Goal: Information Seeking & Learning: Find specific page/section

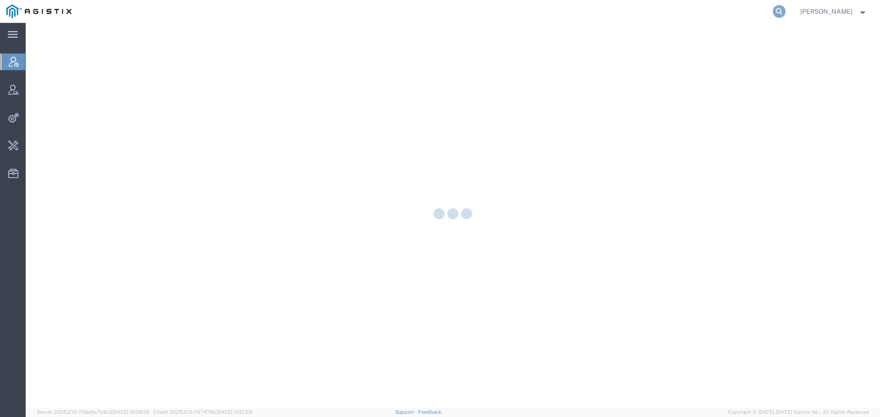
click at [783, 9] on icon at bounding box center [779, 11] width 13 height 13
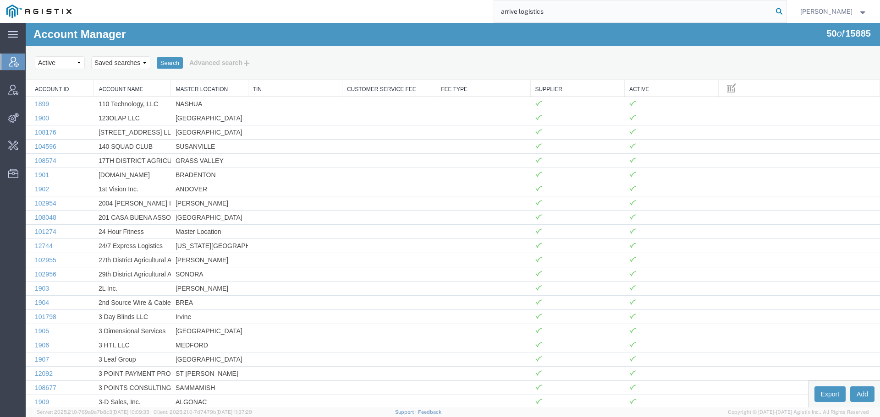
type input "arrive logistics"
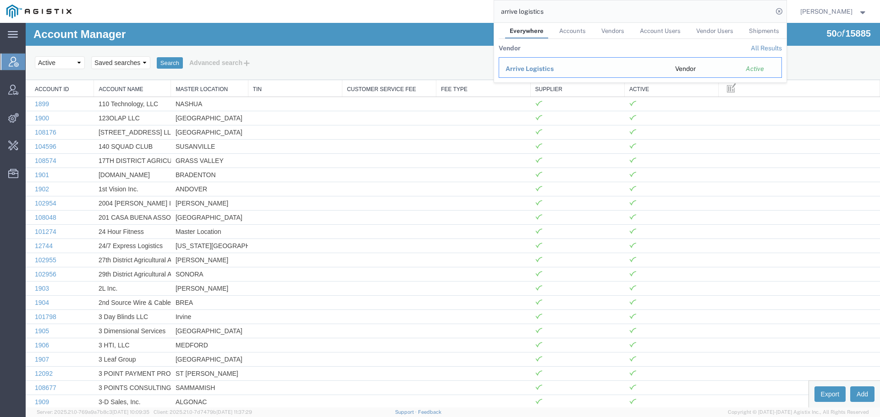
click at [532, 73] on div "Arrive Logistics" at bounding box center [583, 69] width 157 height 10
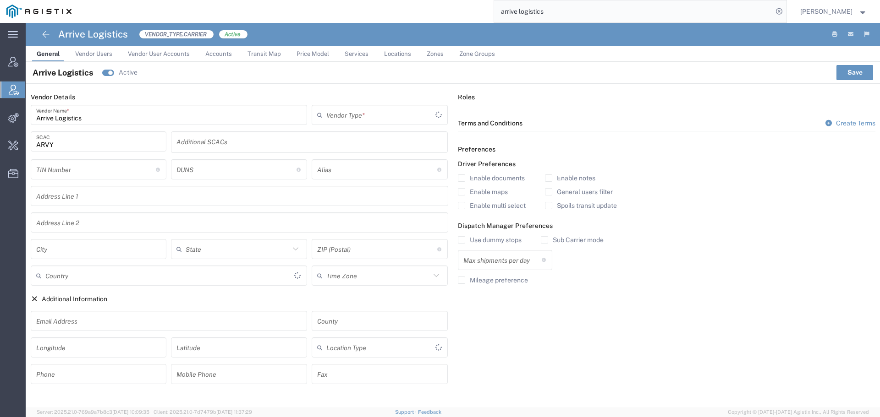
type input "Carrier"
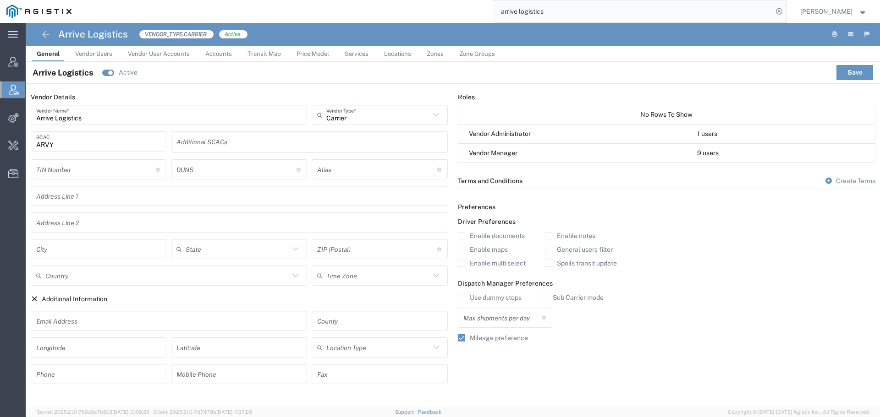
click at [461, 52] on span "Zone Groups" at bounding box center [477, 53] width 36 height 7
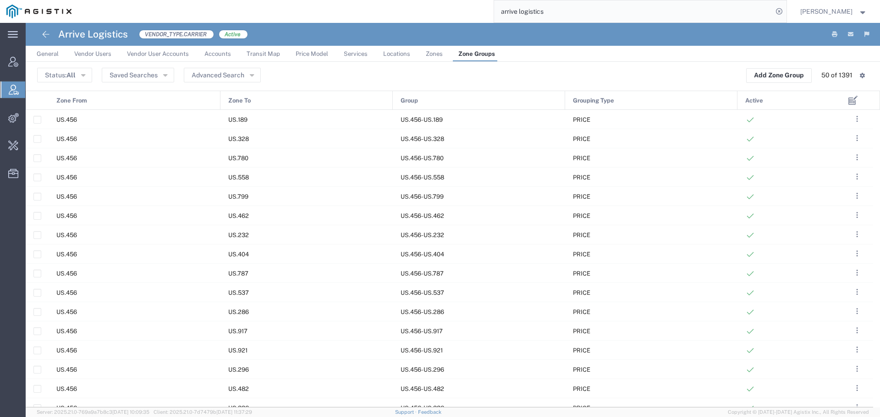
click at [264, 78] on div "Status: All Active All Inactive Saved Searches Advanced Search Add Zone Group 5…" at bounding box center [452, 75] width 831 height 15
click at [256, 77] on button "Advanced Search" at bounding box center [222, 75] width 77 height 15
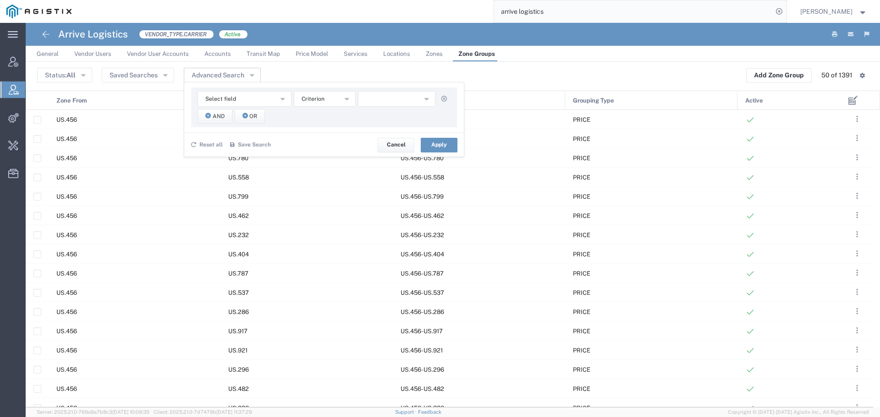
click at [239, 108] on div "Select field Active Group Grouping Type Zone From Zone To Criterion No Results …" at bounding box center [324, 108] width 266 height 40
click at [251, 101] on button "Select field" at bounding box center [245, 99] width 94 height 16
click at [247, 156] on span "Zone From" at bounding box center [244, 154] width 92 height 12
click at [322, 99] on span "starts with" at bounding box center [316, 99] width 28 height 9
click at [320, 118] on span "contains" at bounding box center [324, 116] width 60 height 12
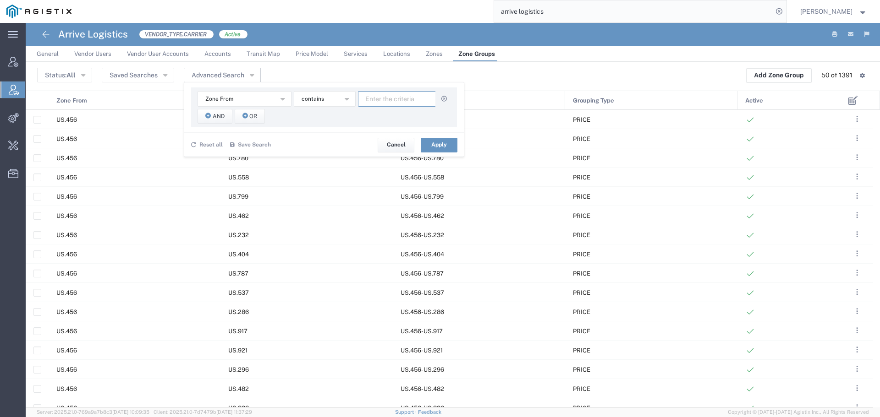
click at [381, 99] on input "text" at bounding box center [397, 99] width 78 height 16
type input "104"
click at [221, 115] on span "And" at bounding box center [219, 116] width 12 height 9
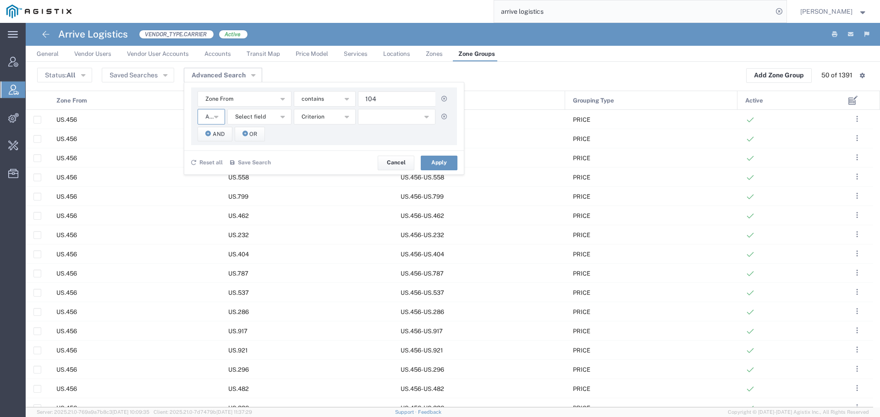
click at [216, 116] on icon "button" at bounding box center [216, 116] width 4 height 6
click at [245, 116] on span "Select field" at bounding box center [250, 117] width 31 height 9
click at [263, 189] on span "Zone To" at bounding box center [259, 186] width 62 height 12
click at [316, 119] on span "starts with" at bounding box center [316, 117] width 28 height 9
click at [317, 134] on span "contains" at bounding box center [324, 133] width 60 height 12
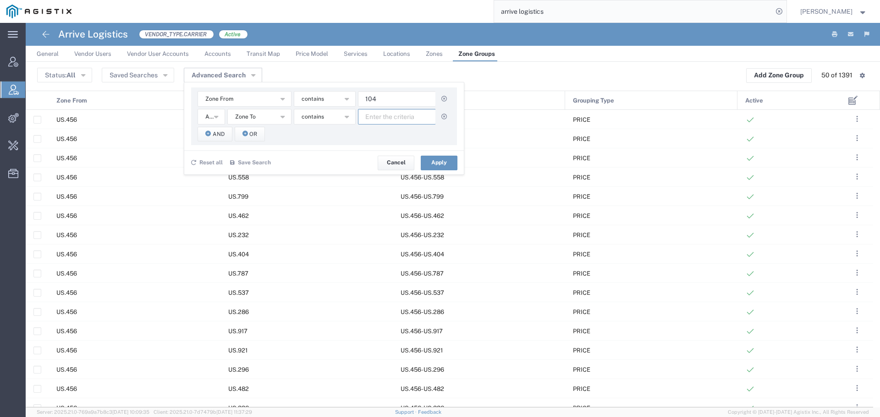
click at [370, 116] on input "text" at bounding box center [397, 117] width 78 height 16
type input "608"
click at [439, 165] on button "Apply" at bounding box center [439, 163] width 37 height 15
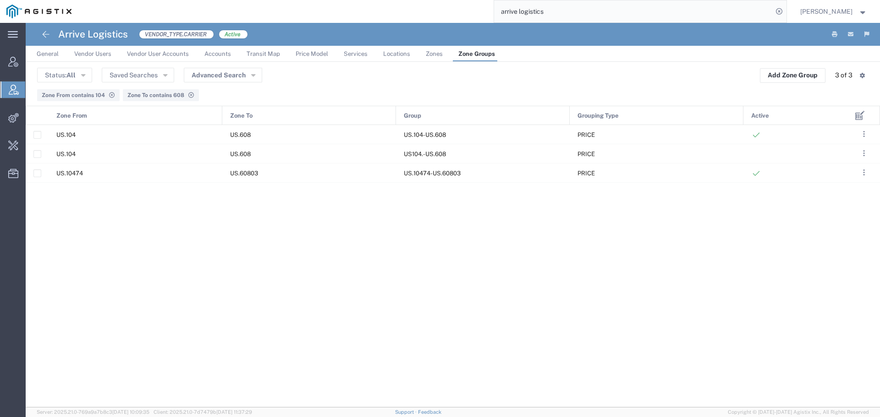
click at [322, 49] on link "Price Model" at bounding box center [312, 54] width 42 height 16
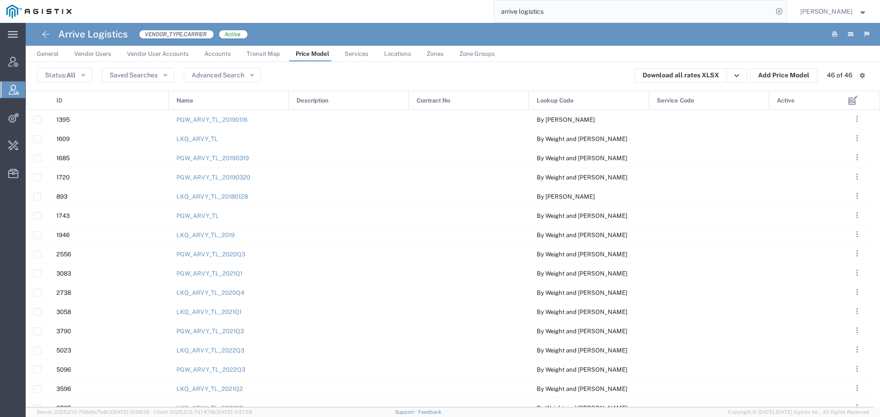
click at [223, 102] on div "Name" at bounding box center [229, 100] width 120 height 19
click at [212, 122] on link "LKQ_ARVY_TL" at bounding box center [197, 119] width 42 height 7
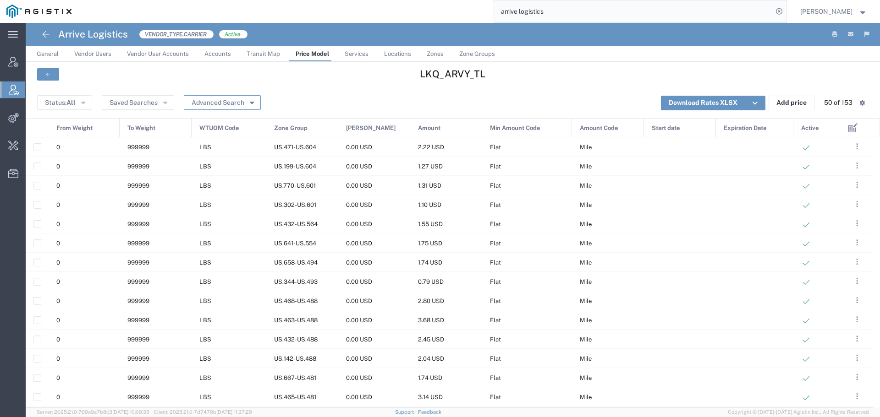
click at [246, 103] on button "Advanced Search" at bounding box center [222, 102] width 77 height 15
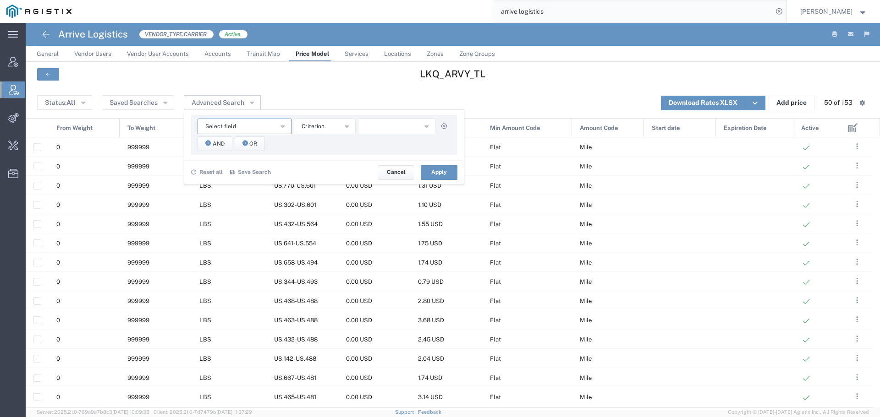
click at [284, 128] on icon "button" at bounding box center [282, 126] width 4 height 6
click at [239, 256] on span "Zone Group" at bounding box center [244, 260] width 92 height 12
click at [321, 123] on span "starts with" at bounding box center [316, 126] width 28 height 9
click at [320, 145] on span "contains" at bounding box center [324, 143] width 60 height 12
click at [373, 126] on input "text" at bounding box center [397, 127] width 78 height 16
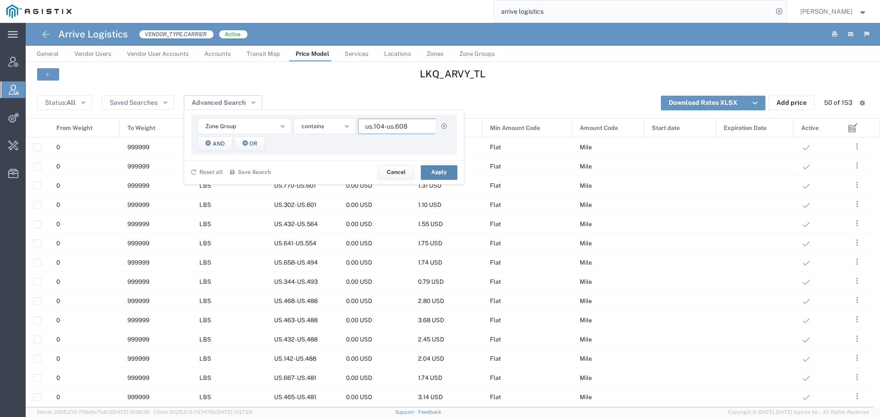
type input "us.104-us.608"
click at [451, 171] on button "Apply" at bounding box center [439, 172] width 37 height 15
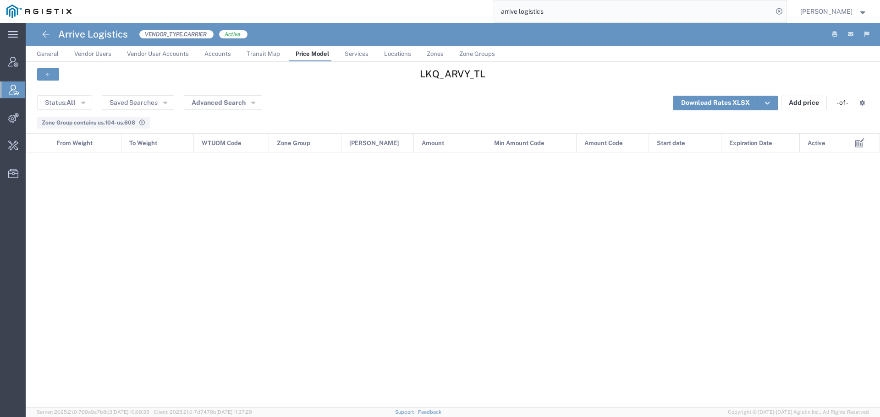
click at [309, 58] on link "Price Model" at bounding box center [312, 54] width 43 height 16
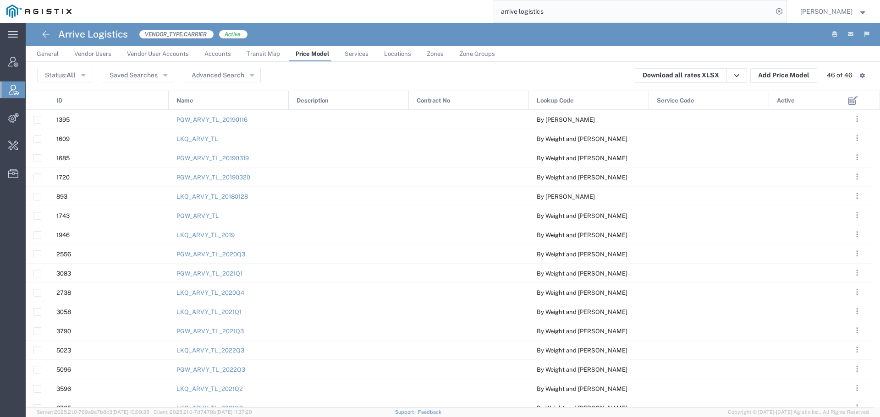
click at [234, 103] on div "Name" at bounding box center [229, 100] width 120 height 19
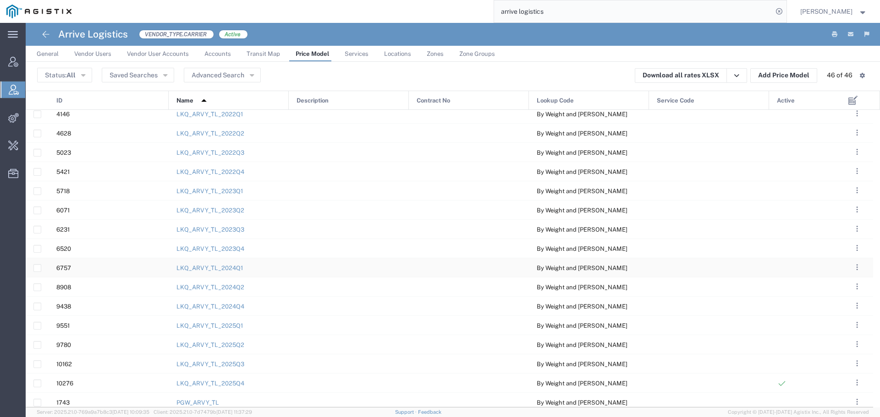
scroll to position [219, 0]
click at [219, 131] on link "LKQ_ARVY_TL_2025Q4" at bounding box center [210, 132] width 68 height 7
